Goal: Information Seeking & Learning: Find specific fact

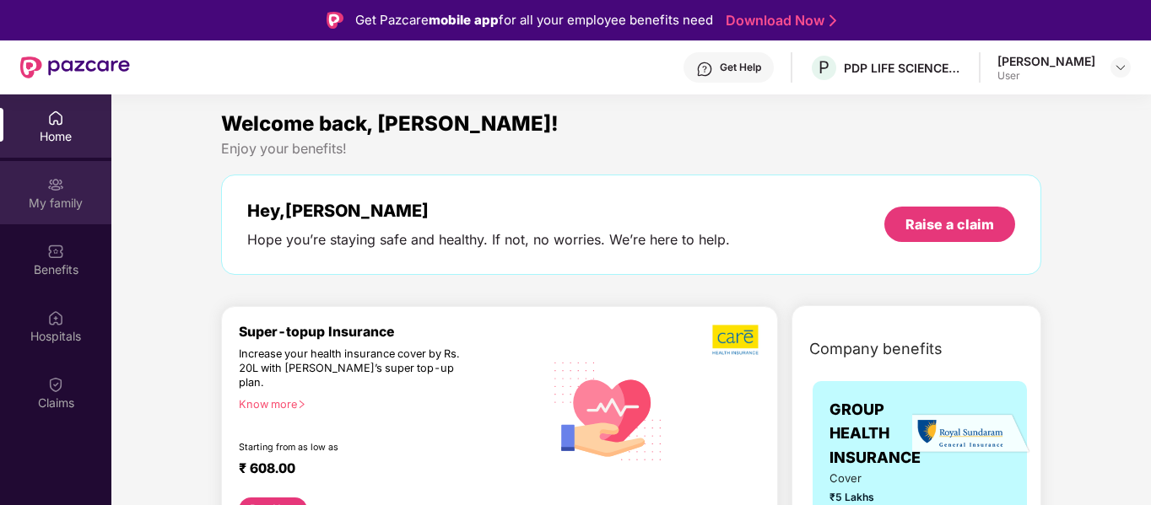
click at [46, 188] on div "My family" at bounding box center [55, 192] width 111 height 63
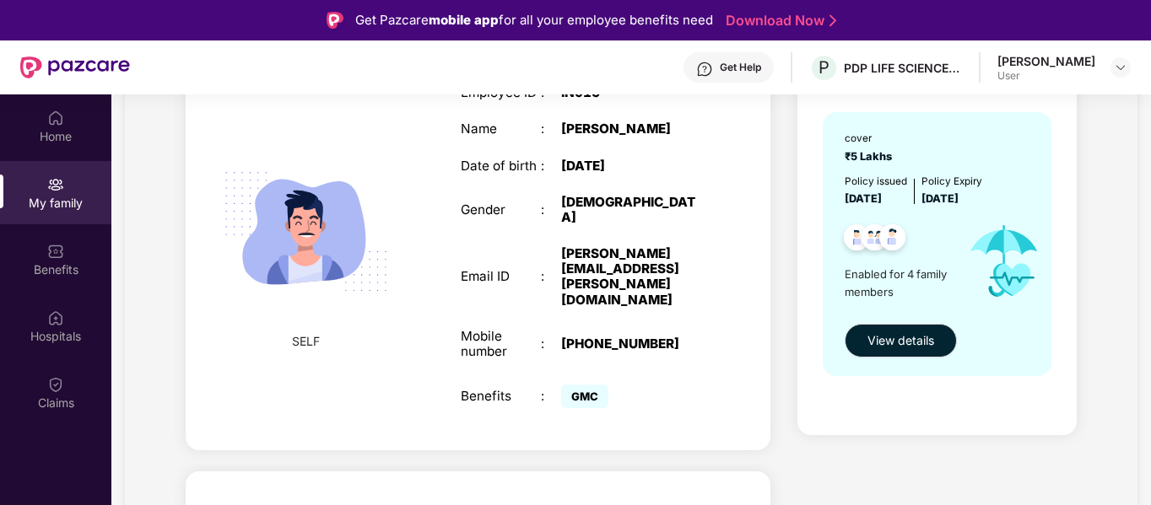
scroll to position [169, 0]
click at [899, 347] on span "View details" at bounding box center [900, 340] width 67 height 19
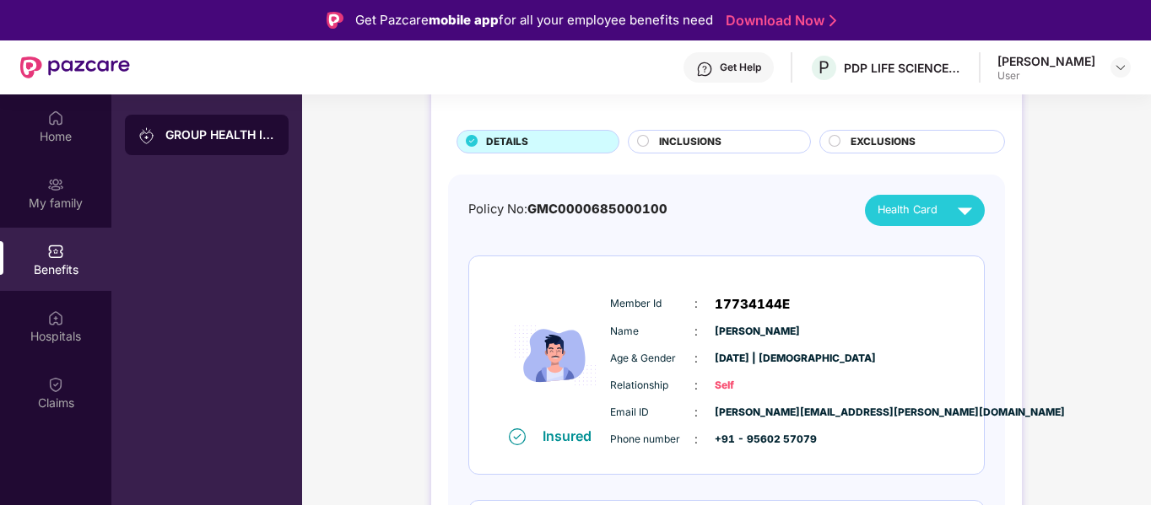
scroll to position [84, 0]
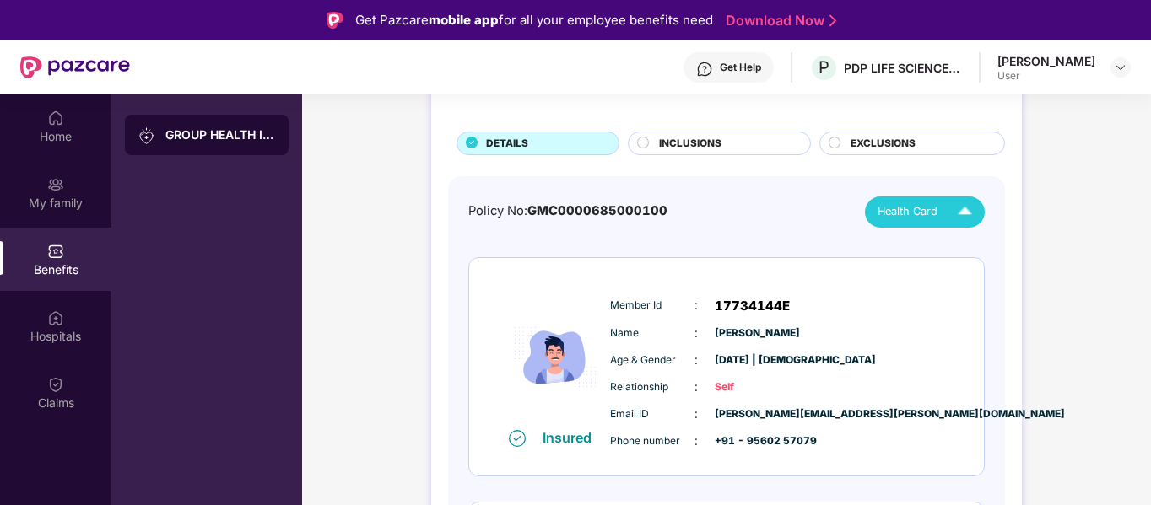
click at [905, 220] on span "Health Card" at bounding box center [907, 211] width 60 height 17
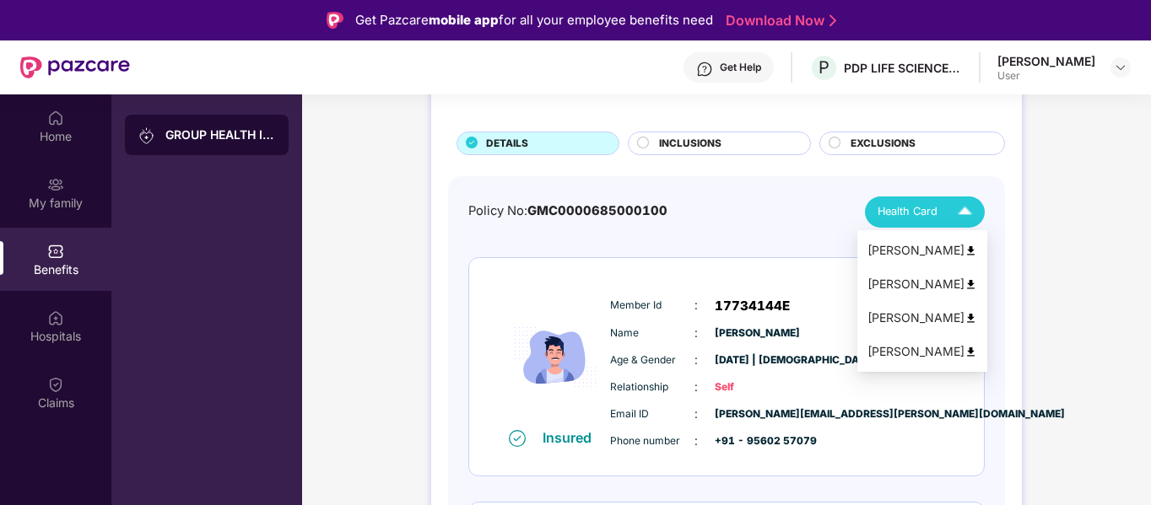
click at [899, 284] on div "Manu Bala" at bounding box center [922, 284] width 110 height 19
click at [890, 219] on span "Health Card" at bounding box center [907, 211] width 60 height 17
click at [905, 323] on div "Reedhima Minhas" at bounding box center [922, 318] width 110 height 19
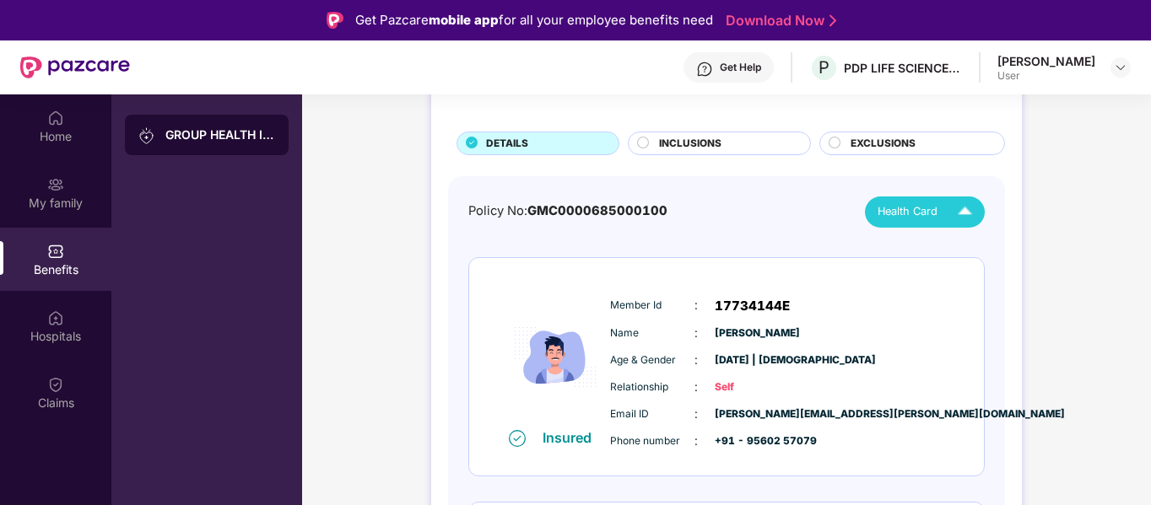
click at [911, 221] on div "Health Card" at bounding box center [928, 212] width 102 height 30
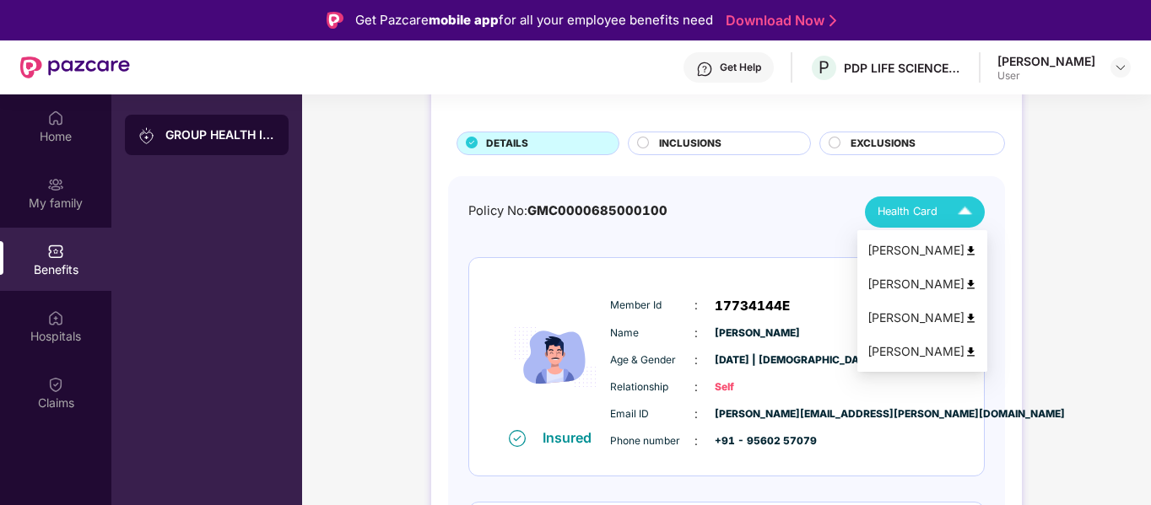
click at [901, 352] on div "Krishiv Minhas" at bounding box center [922, 352] width 110 height 19
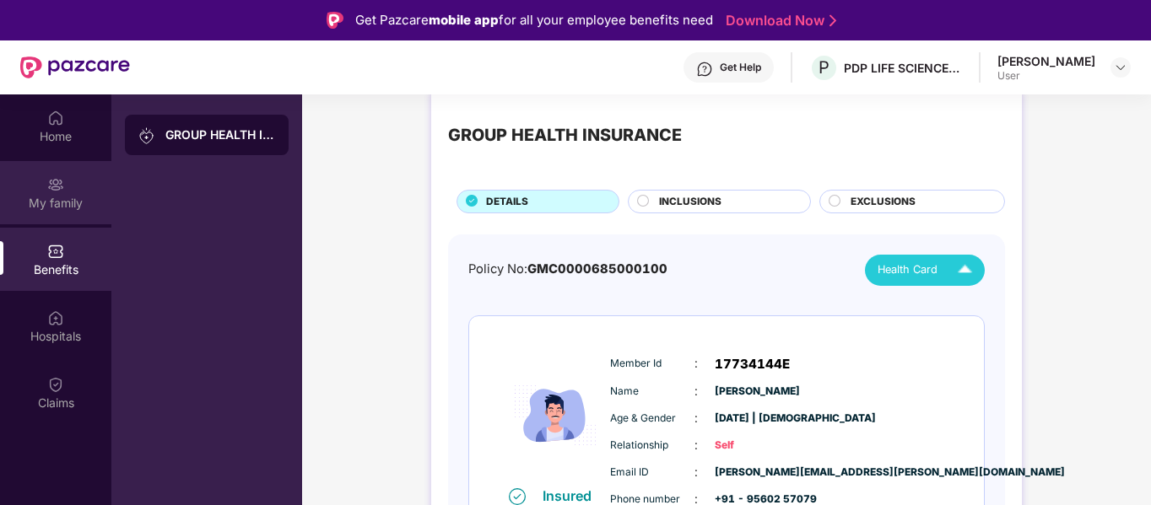
scroll to position [0, 0]
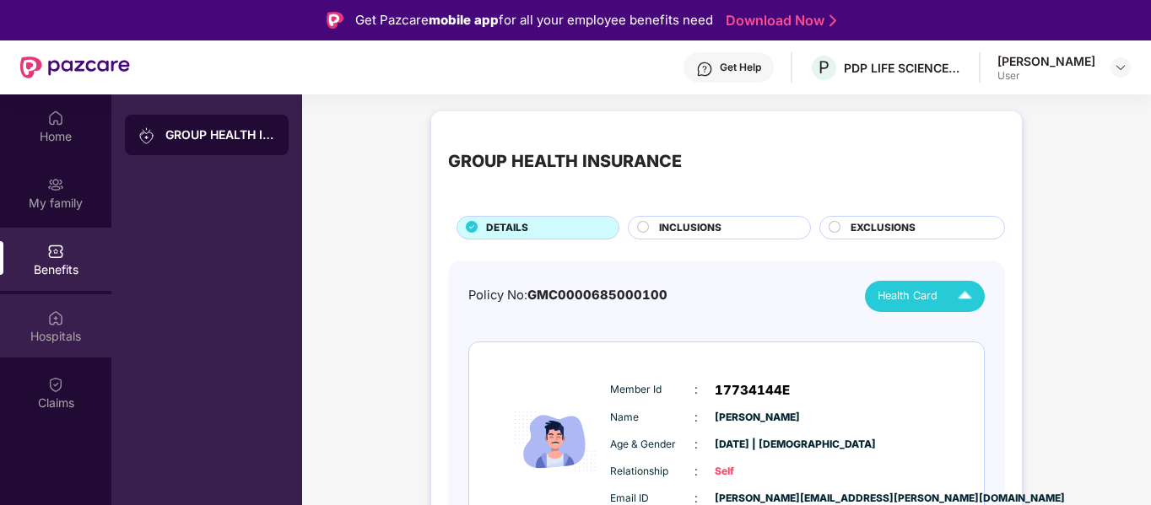
click at [50, 322] on img at bounding box center [55, 318] width 17 height 17
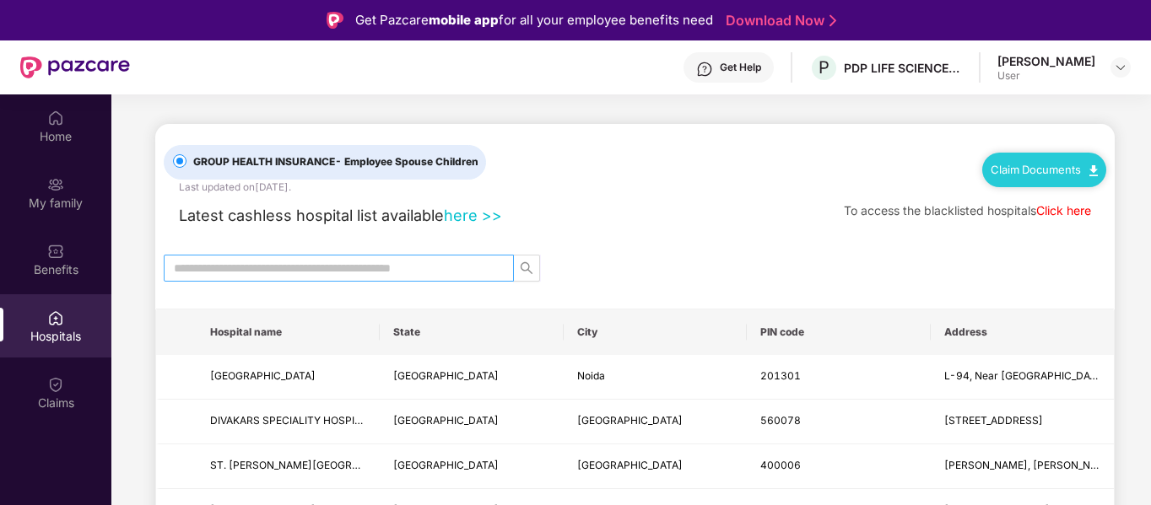
click at [328, 268] on input "text" at bounding box center [332, 268] width 316 height 19
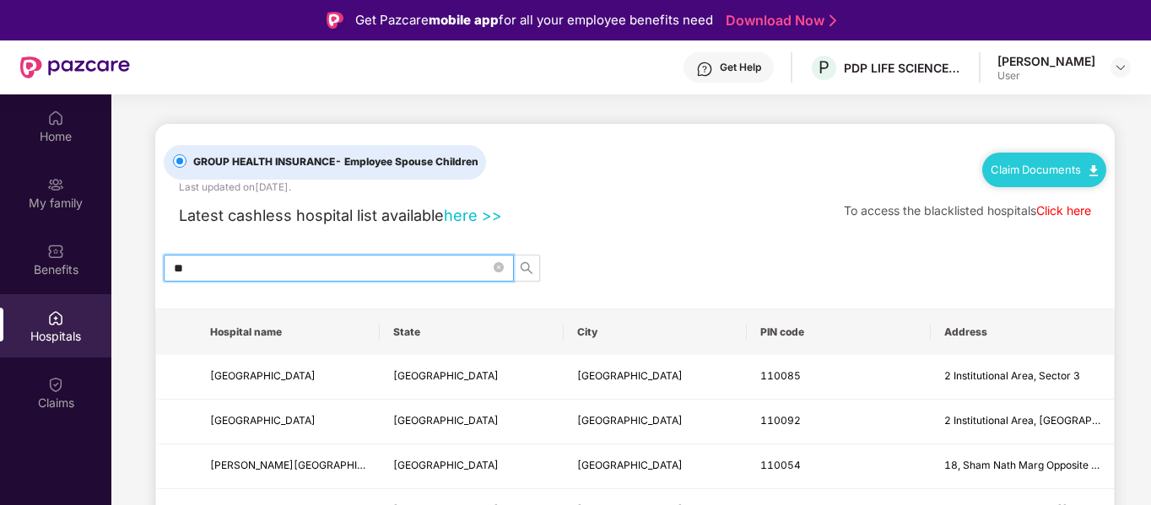
type input "*"
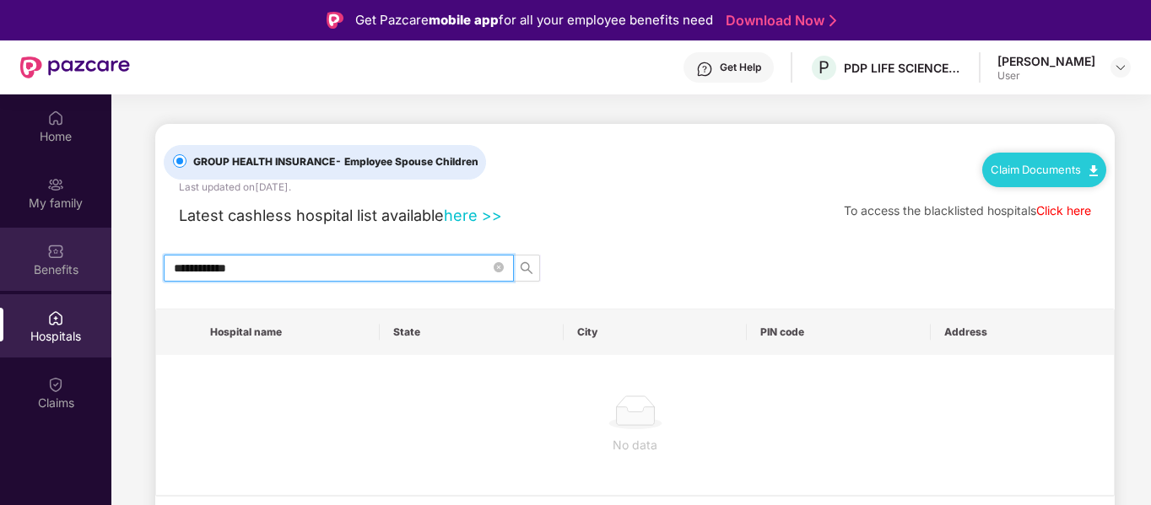
drag, startPoint x: 208, startPoint y: 269, endPoint x: 71, endPoint y: 270, distance: 137.5
click at [71, 270] on div "**********" at bounding box center [575, 346] width 1151 height 505
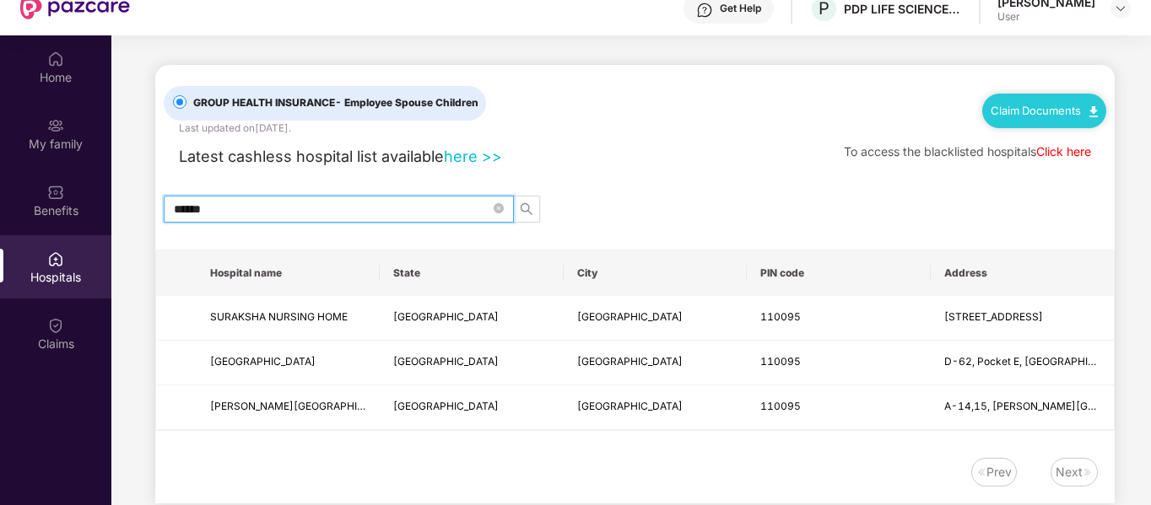
scroll to position [94, 0]
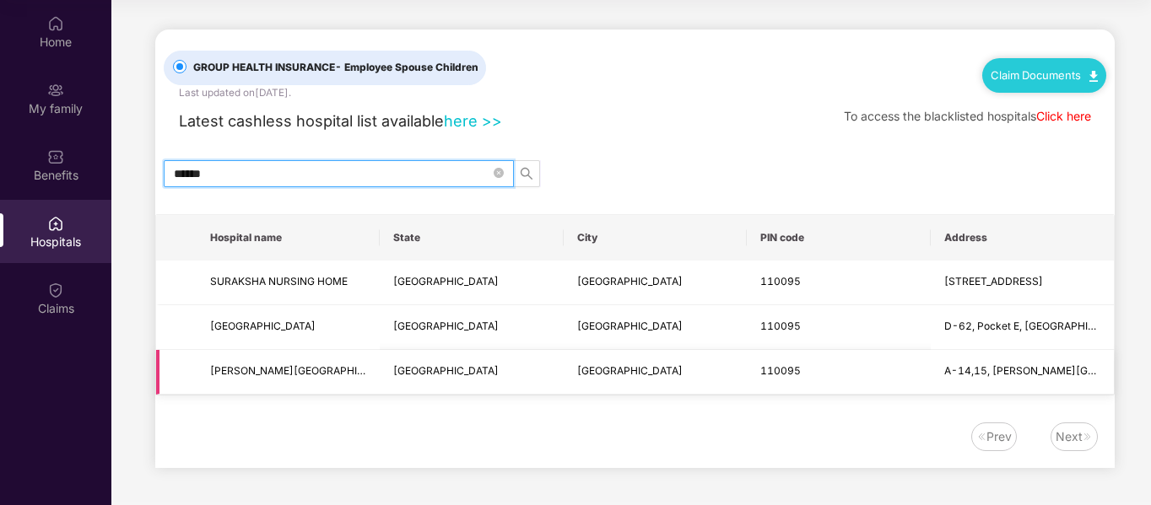
click at [240, 372] on span "PUSHPANJALI MEDICAL CENTRE" at bounding box center [304, 370] width 189 height 13
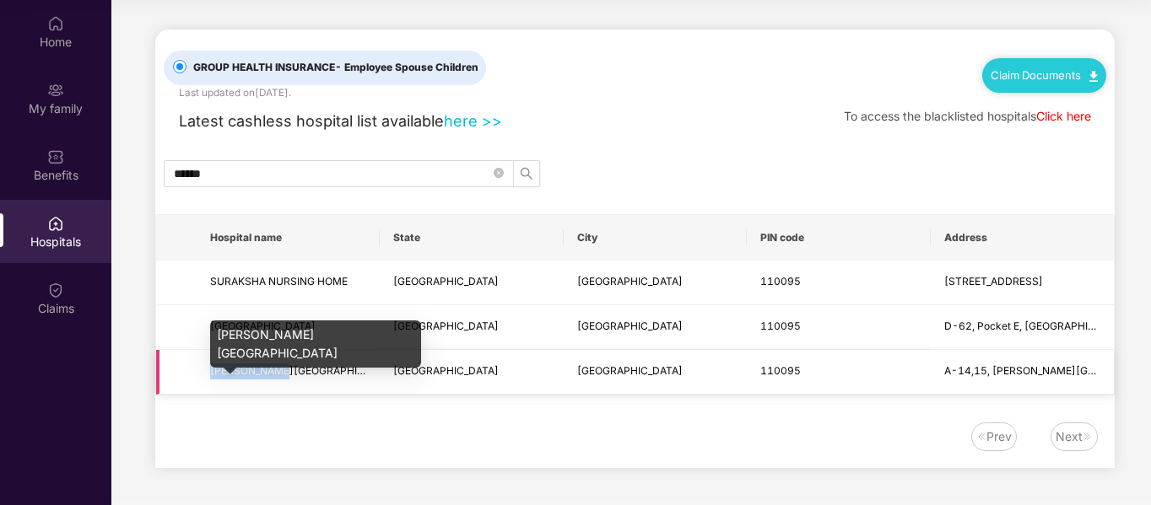
click at [240, 372] on span "PUSHPANJALI MEDICAL CENTRE" at bounding box center [304, 370] width 189 height 13
click at [235, 372] on span "PUSHPANJALI MEDICAL CENTRE" at bounding box center [304, 370] width 189 height 13
click at [330, 370] on span "PUSHPANJALI MEDICAL CENTRE" at bounding box center [304, 370] width 189 height 13
drag, startPoint x: 340, startPoint y: 370, endPoint x: 357, endPoint y: 370, distance: 16.9
click at [343, 370] on span "PUSHPANJALI MEDICAL CENTRE" at bounding box center [304, 370] width 189 height 13
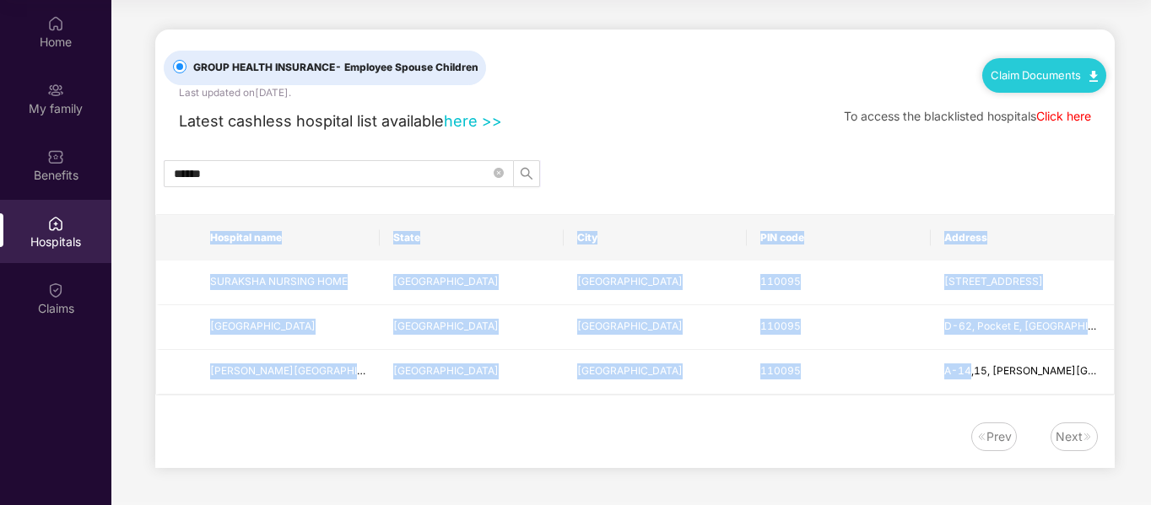
drag, startPoint x: 968, startPoint y: 369, endPoint x: 1114, endPoint y: 369, distance: 146.8
click at [1114, 369] on main "GROUP HEALTH INSURANCE - Employee Spouse Children Last updated on 8 Sep 2025 . …" at bounding box center [630, 251] width 1039 height 502
click at [1087, 370] on span "A-14,15, Pushpanjali Medical Centre, Vikas Marg Extention" at bounding box center [1115, 370] width 343 height 13
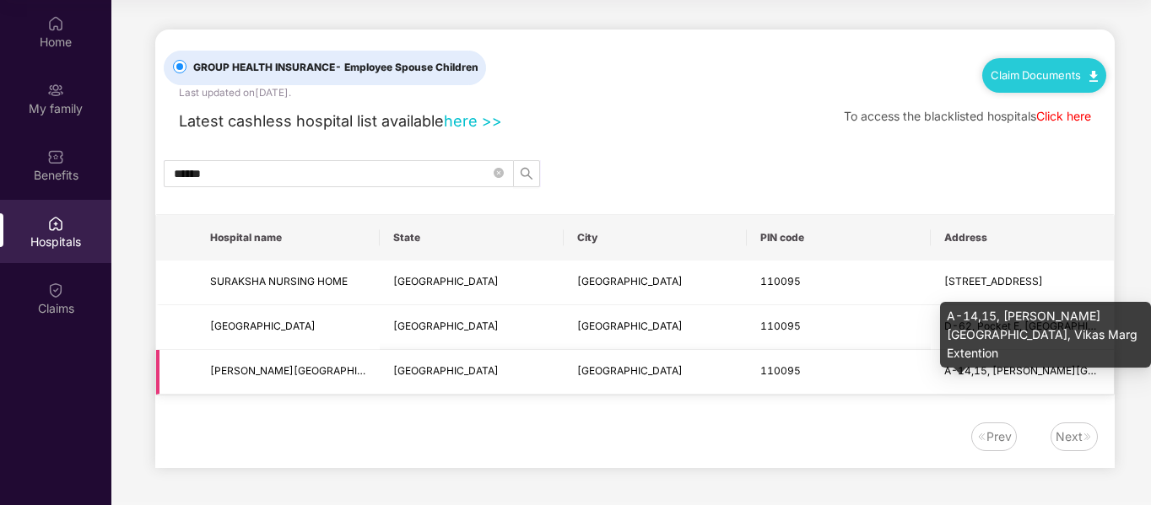
click at [1087, 370] on span "A-14,15, Pushpanjali Medical Centre, Vikas Marg Extention" at bounding box center [1115, 370] width 343 height 13
click at [1093, 372] on span "A-14,15, Pushpanjali Medical Centre, Vikas Marg Extention" at bounding box center [1115, 370] width 343 height 13
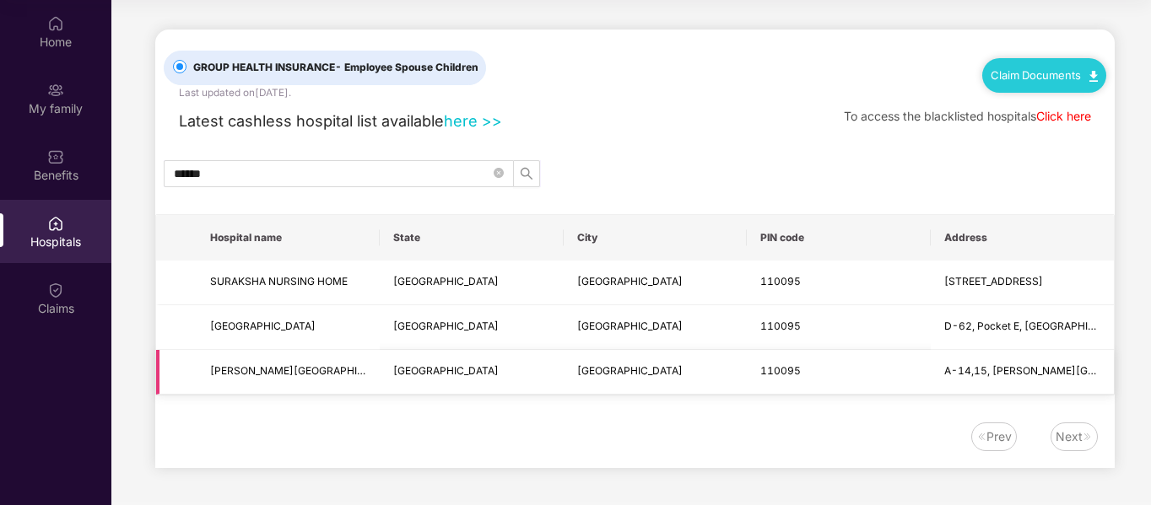
click at [272, 380] on span "PUSHPANJALI MEDICAL CENTRE" at bounding box center [288, 372] width 156 height 16
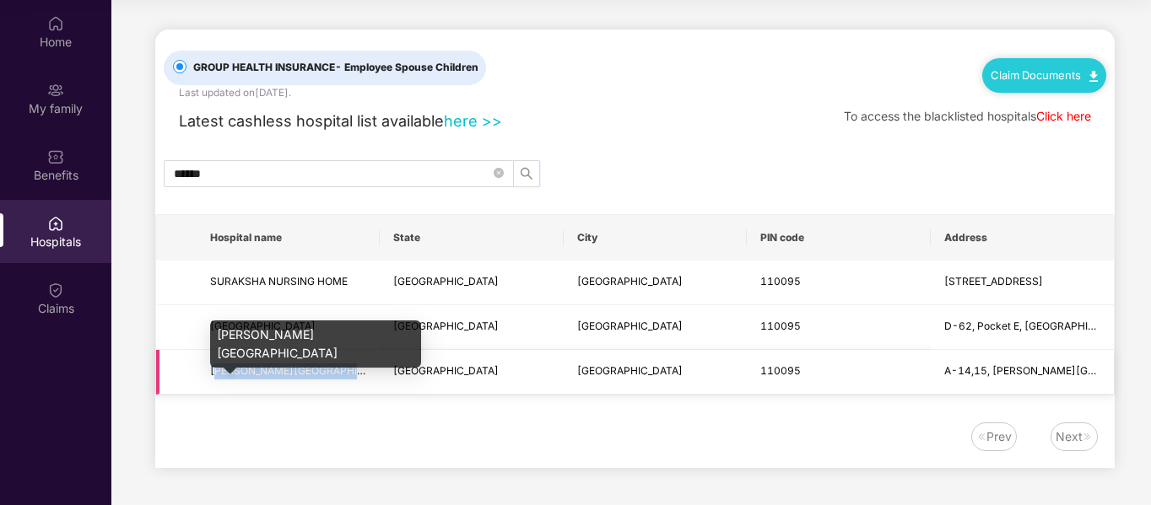
drag, startPoint x: 213, startPoint y: 370, endPoint x: 364, endPoint y: 369, distance: 151.0
click at [364, 369] on span "PUSHPANJALI MEDICAL CENTRE" at bounding box center [304, 370] width 189 height 13
click at [311, 364] on span "PUSHPANJALI MEDICAL CENTRE" at bounding box center [304, 370] width 189 height 13
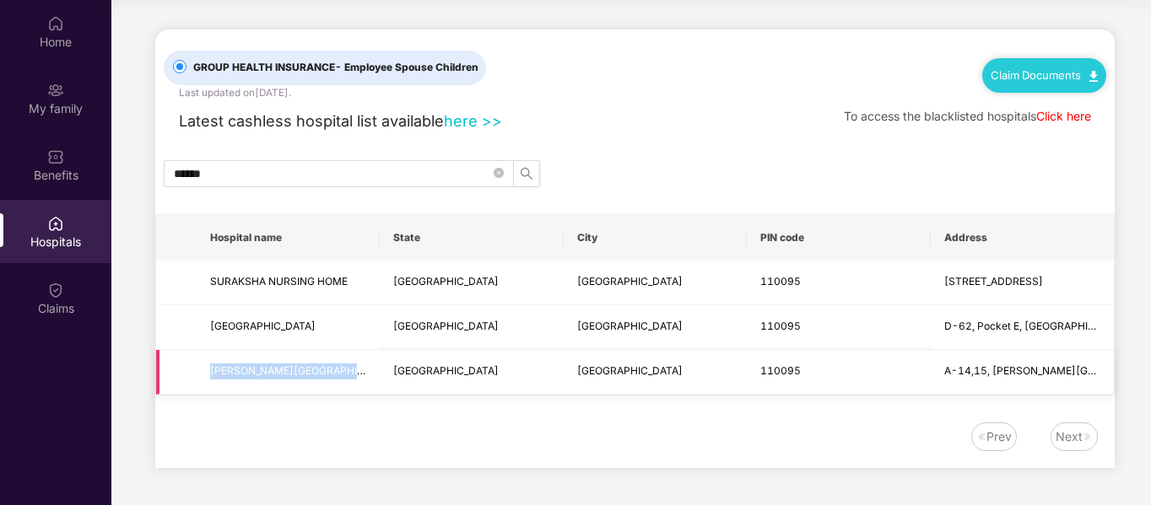
drag, startPoint x: 210, startPoint y: 370, endPoint x: 363, endPoint y: 364, distance: 152.9
click at [363, 364] on span "PUSHPANJALI MEDICAL CENTRE" at bounding box center [288, 372] width 156 height 16
copy span "PUSHPANJALI MEDICAL CENTR"
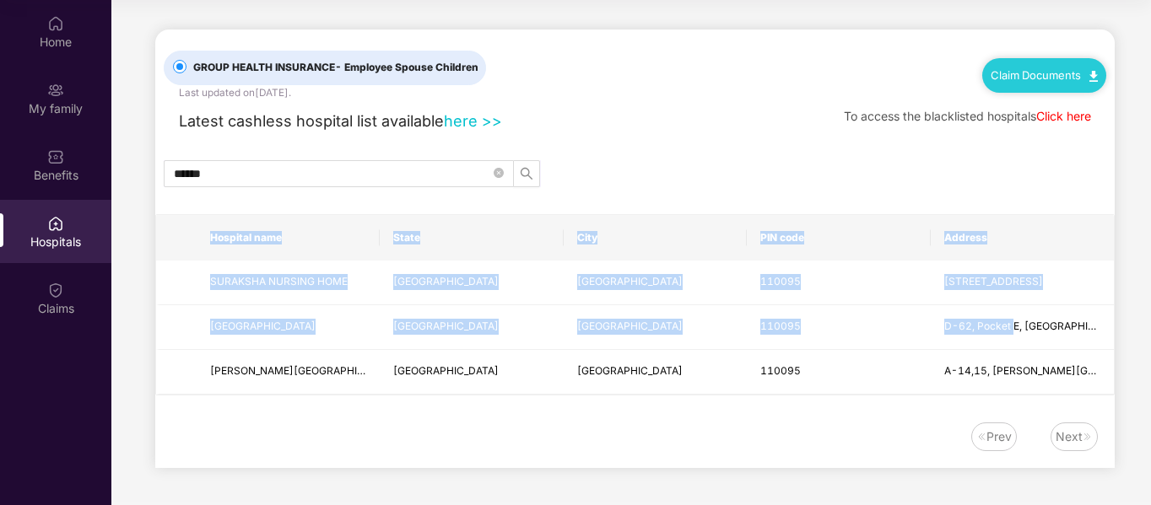
click at [1118, 322] on main "GROUP HEALTH INSURANCE - Employee Spouse Children Last updated on 8 Sep 2025 . …" at bounding box center [630, 251] width 1039 height 502
click at [1029, 322] on span "D-62, Pocket E, Dilshad Colony" at bounding box center [1037, 326] width 186 height 13
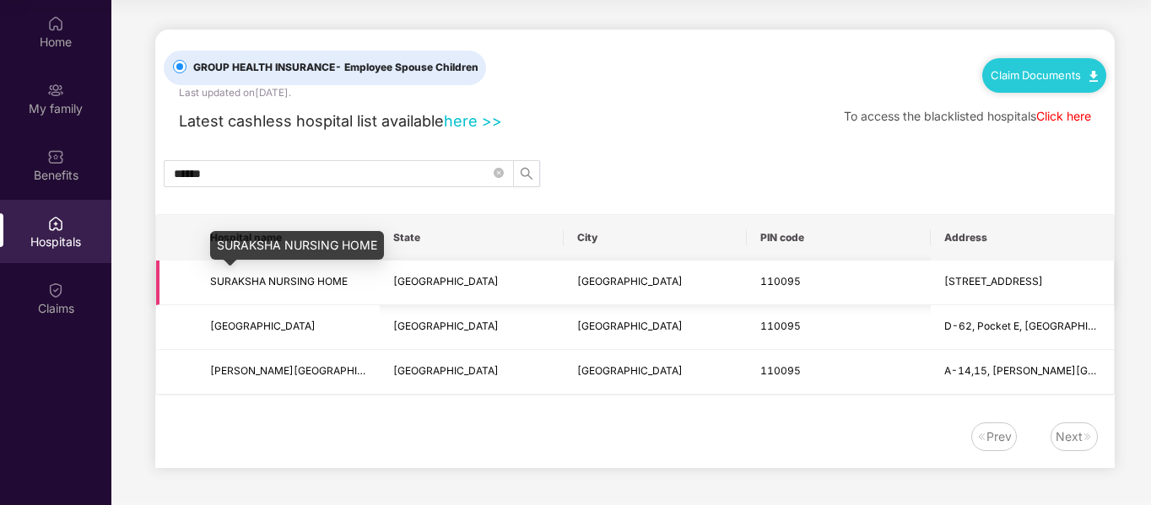
click at [310, 278] on span "SURAKSHA NURSING HOME" at bounding box center [279, 281] width 138 height 13
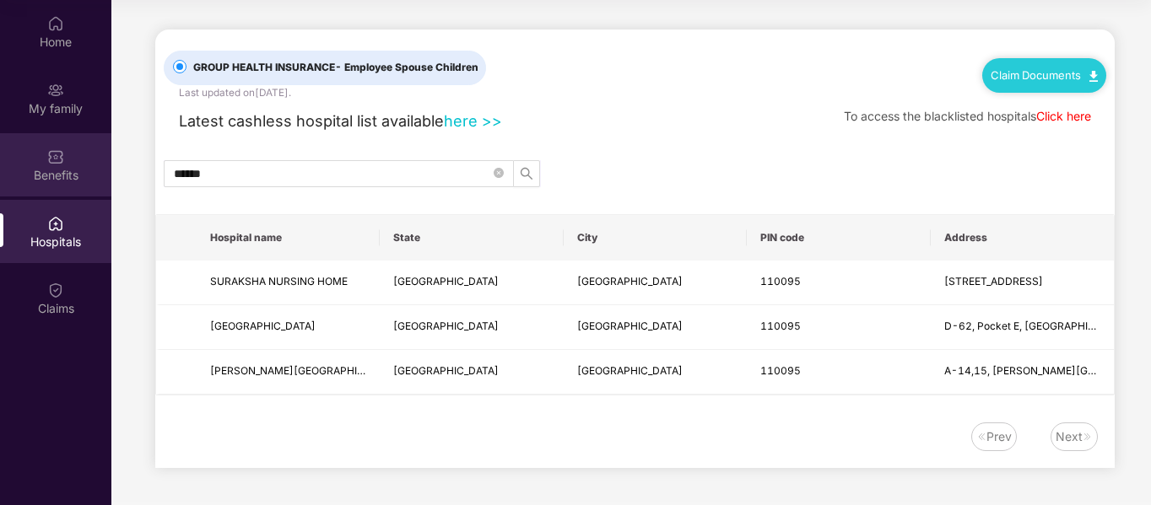
drag, startPoint x: 295, startPoint y: 173, endPoint x: 50, endPoint y: 149, distance: 246.6
click at [50, 149] on div "Home My family Benefits Hospitals Claims GROUP HEALTH INSURANCE - Employee Spou…" at bounding box center [575, 252] width 1151 height 505
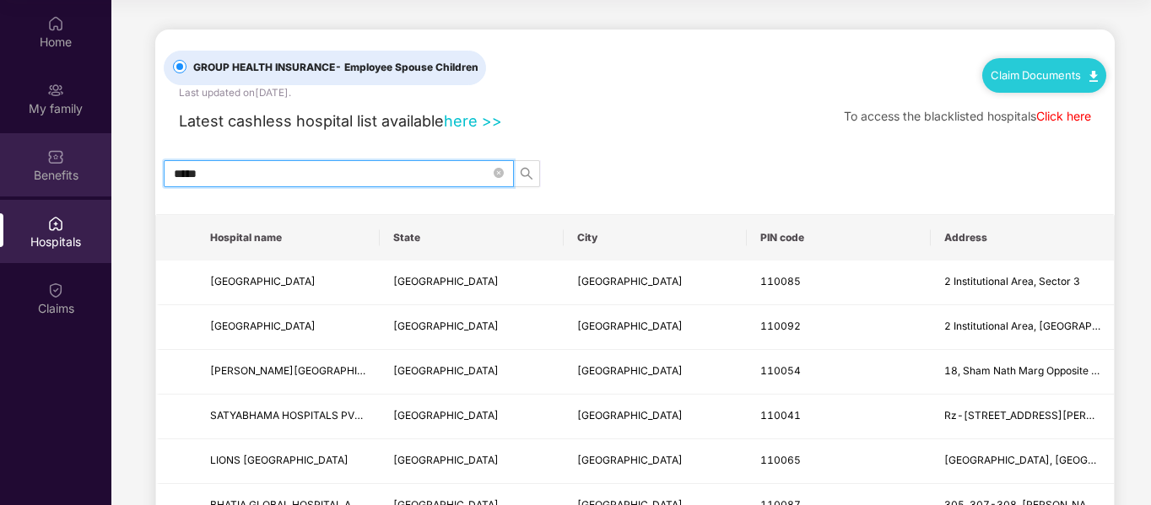
drag, startPoint x: 247, startPoint y: 175, endPoint x: 75, endPoint y: 161, distance: 172.7
click at [75, 161] on div "Home My family Benefits Hospitals Claims GROUP HEALTH INSURANCE - Employee Spou…" at bounding box center [575, 252] width 1151 height 505
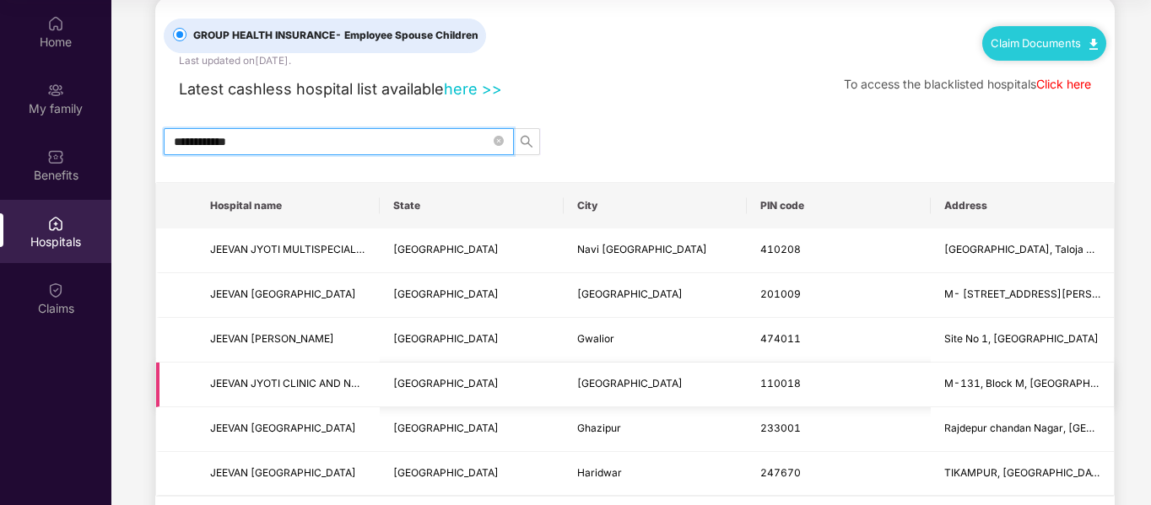
scroll to position [84, 0]
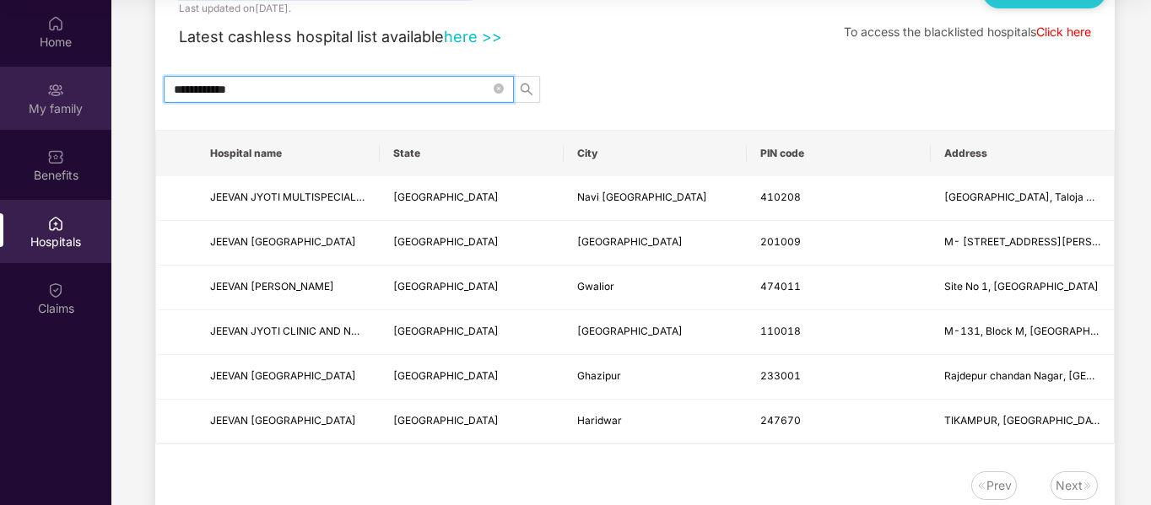
drag, startPoint x: 314, startPoint y: 91, endPoint x: 62, endPoint y: 87, distance: 252.3
click at [62, 87] on div "**********" at bounding box center [575, 252] width 1151 height 505
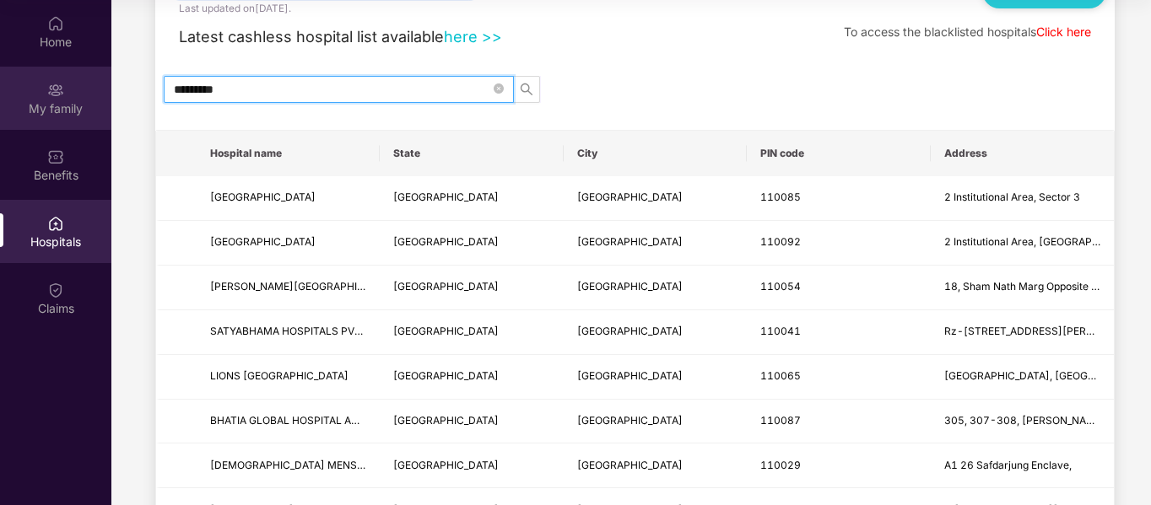
type input "*********"
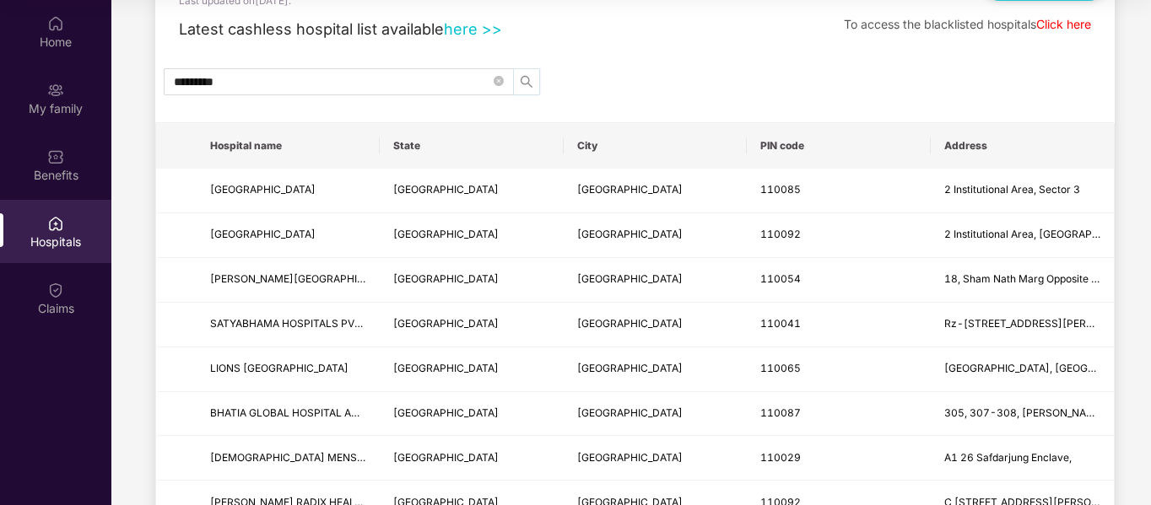
scroll to position [0, 0]
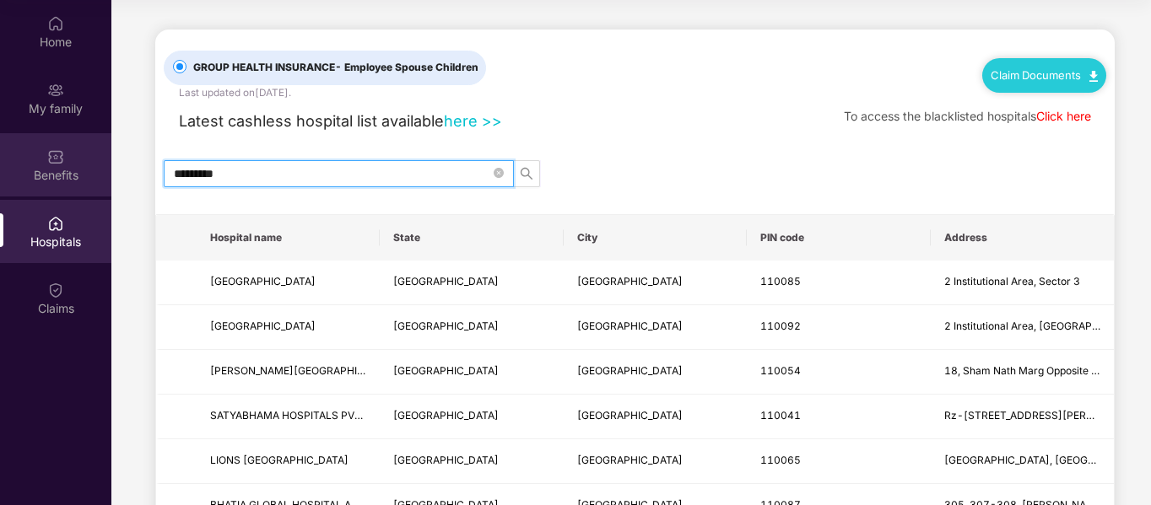
drag, startPoint x: 264, startPoint y: 172, endPoint x: 53, endPoint y: 159, distance: 211.3
click at [53, 159] on div "Home My family Benefits Hospitals Claims GROUP HEALTH INSURANCE - Employee Spou…" at bounding box center [575, 252] width 1151 height 505
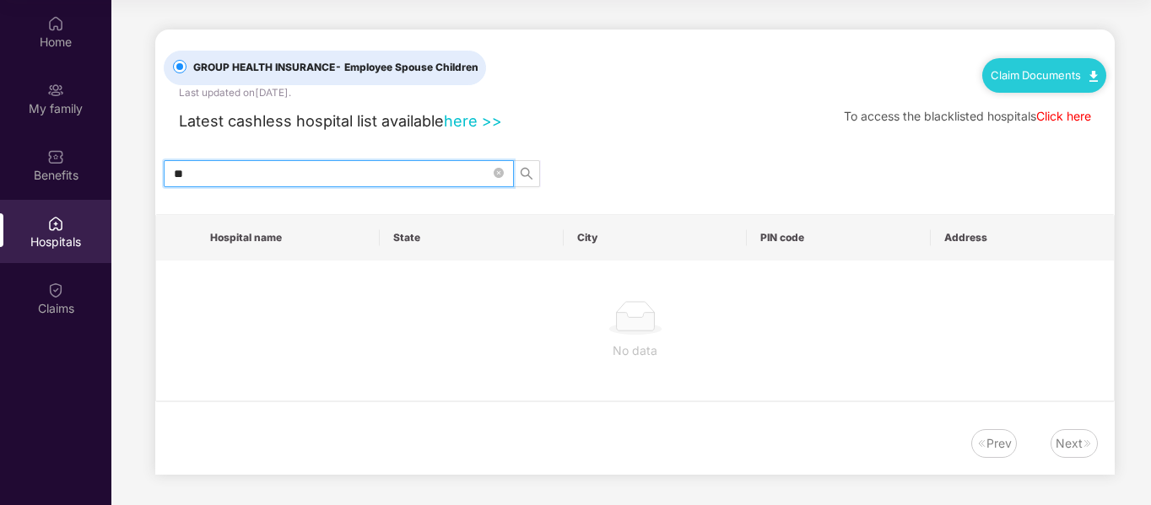
type input "*"
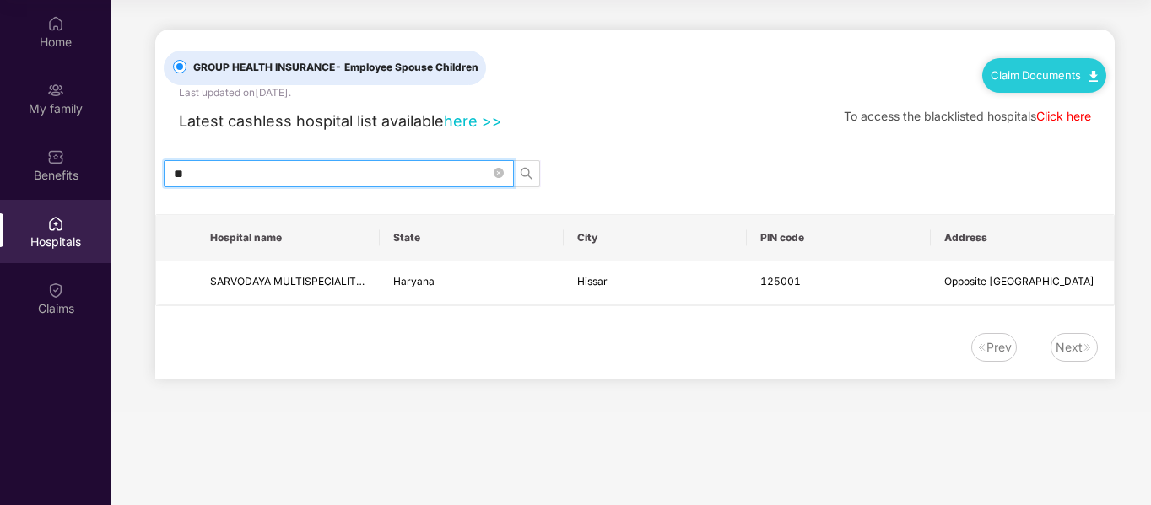
type input "*"
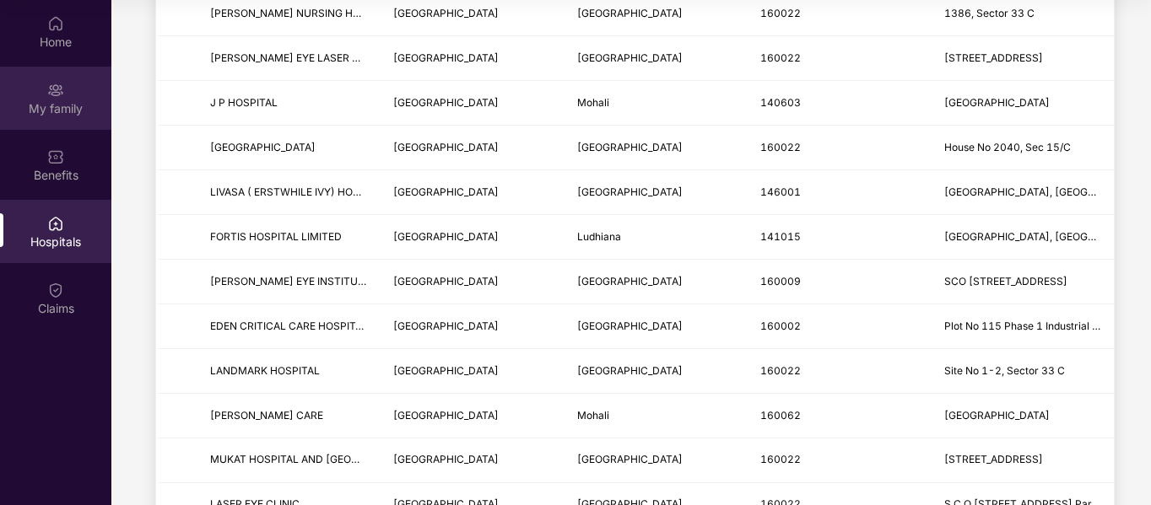
scroll to position [253, 0]
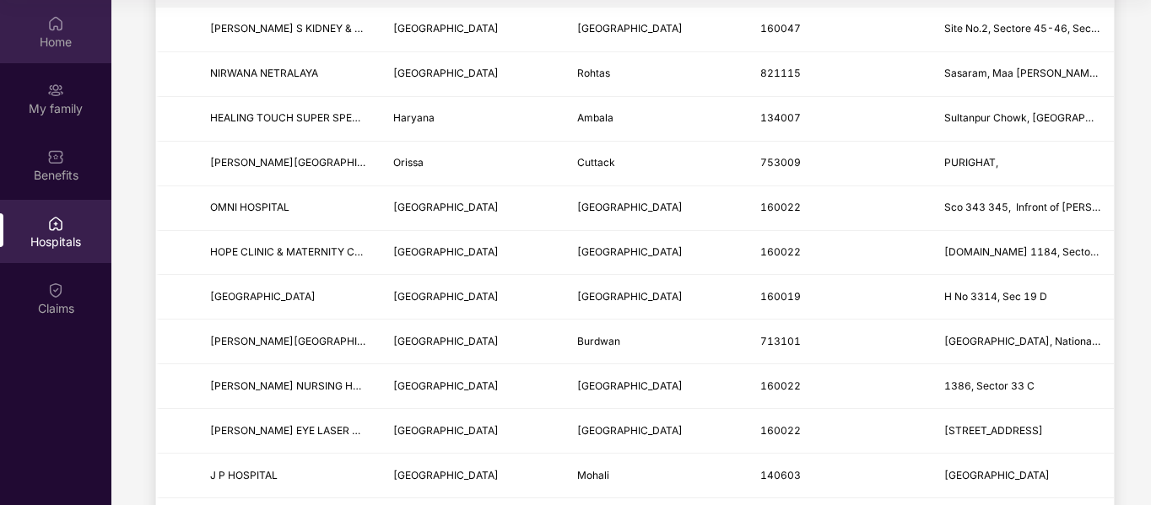
type input "******"
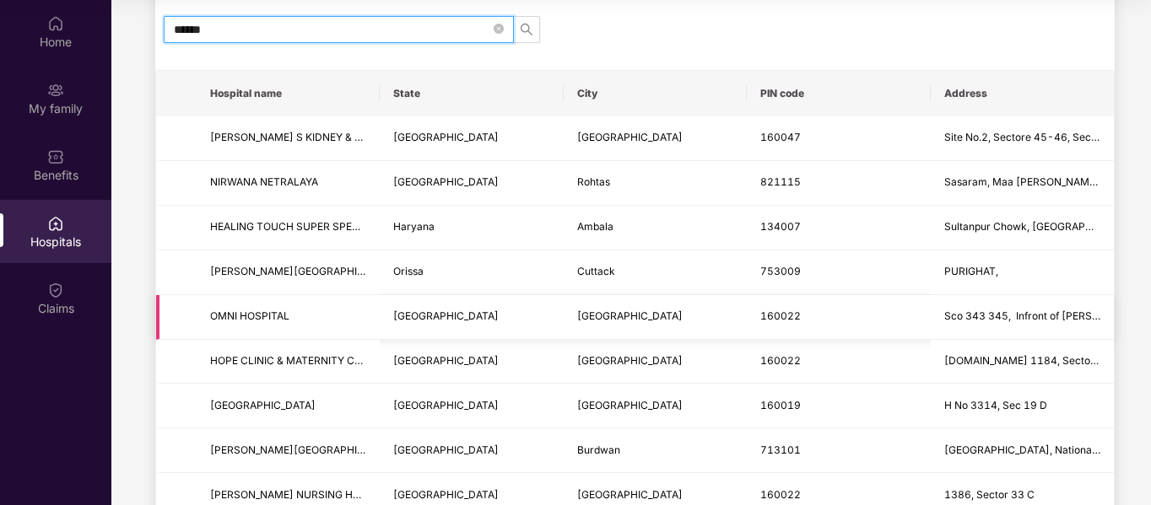
scroll to position [0, 0]
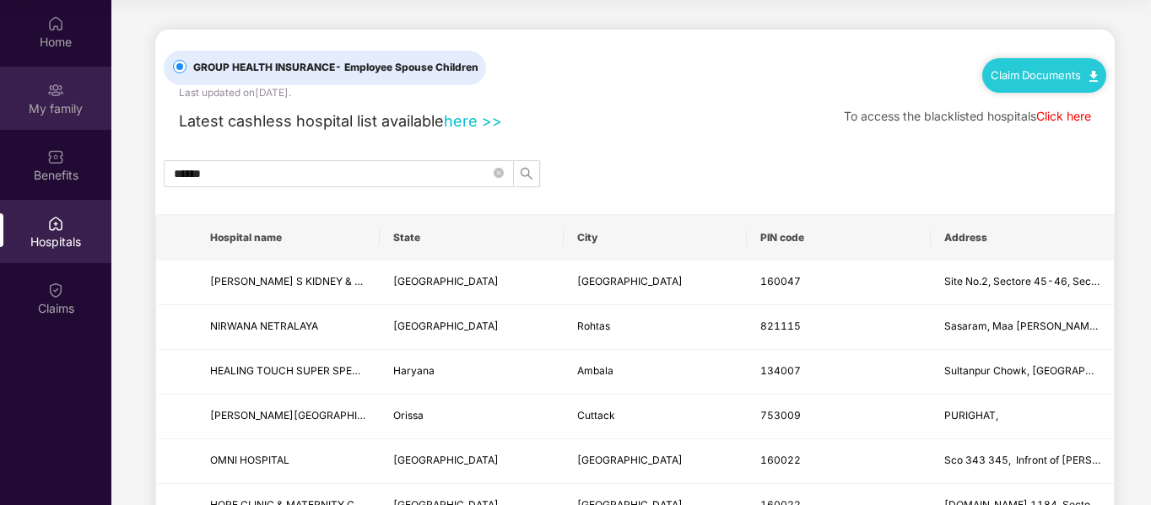
click at [58, 92] on img at bounding box center [55, 90] width 17 height 17
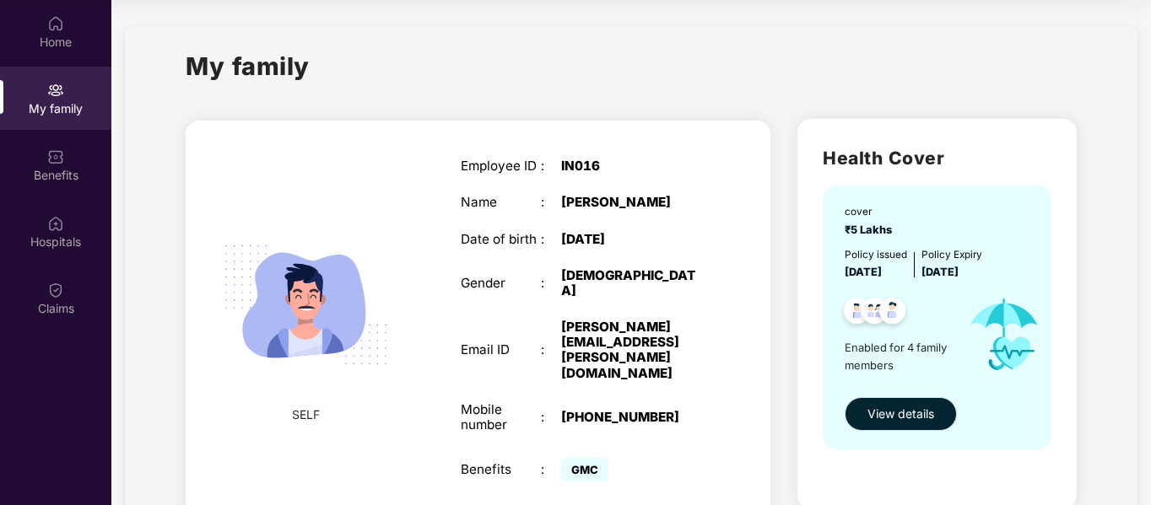
click at [904, 414] on span "View details" at bounding box center [900, 414] width 67 height 19
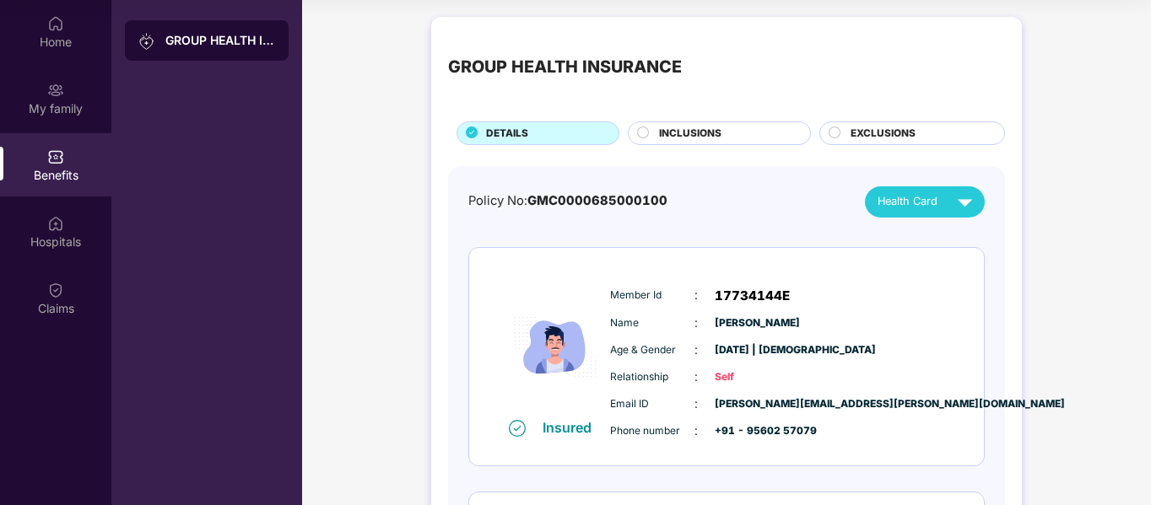
scroll to position [84, 0]
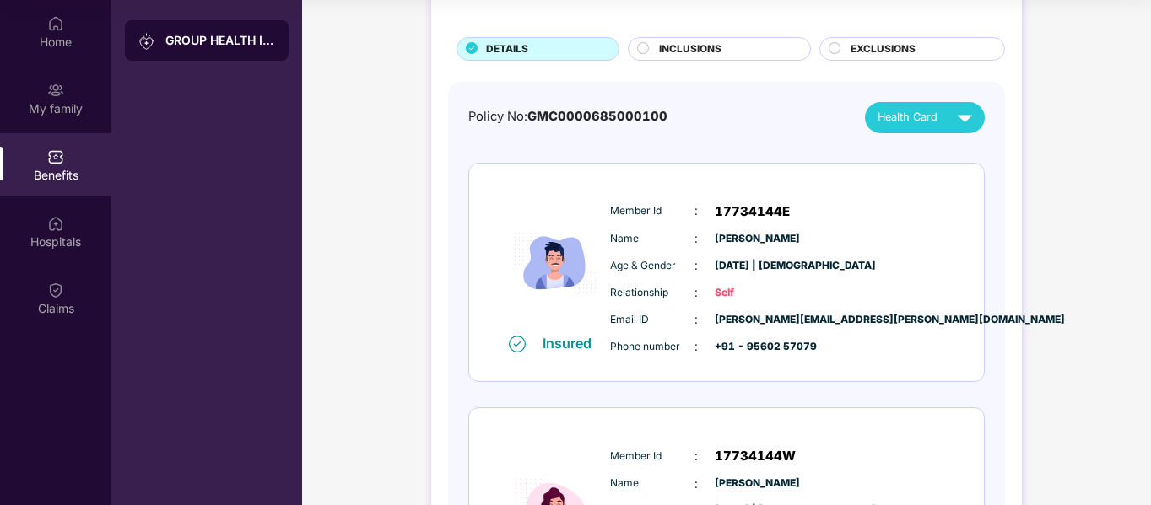
click at [902, 123] on span "Health Card" at bounding box center [907, 117] width 60 height 17
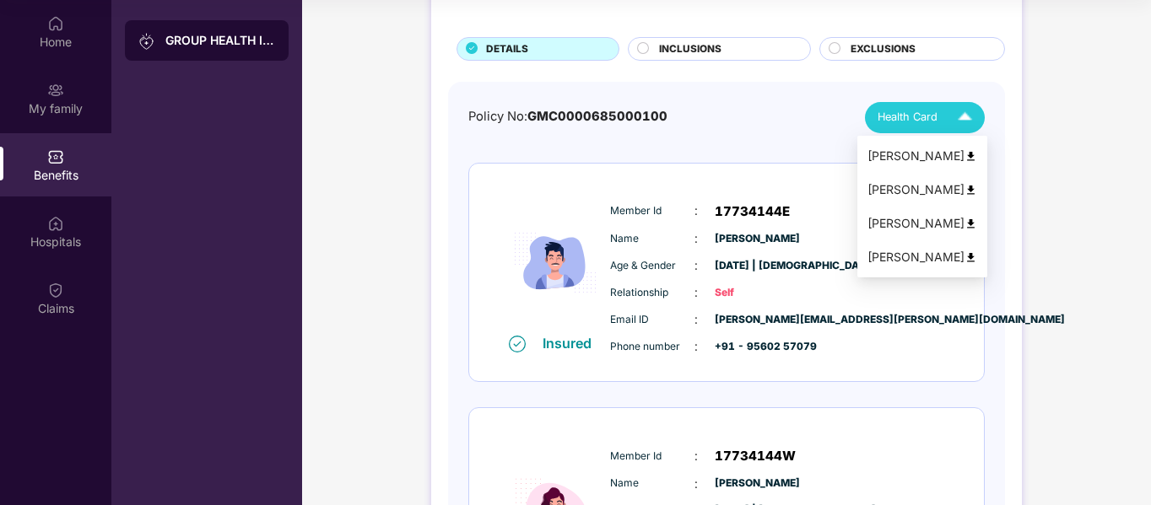
click at [899, 157] on div "Manjit Singh" at bounding box center [922, 156] width 110 height 19
